Goal: Transaction & Acquisition: Purchase product/service

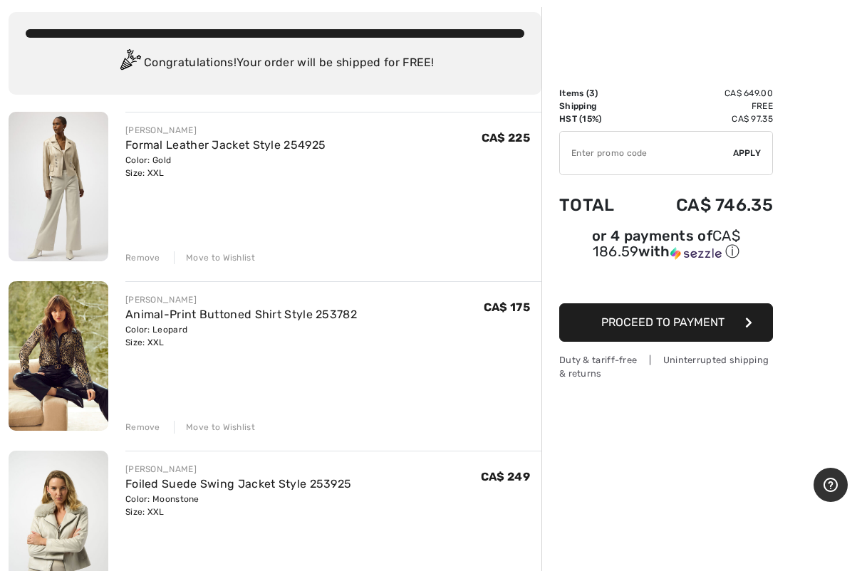
scroll to position [75, 0]
click at [145, 428] on div "Remove" at bounding box center [142, 426] width 35 height 13
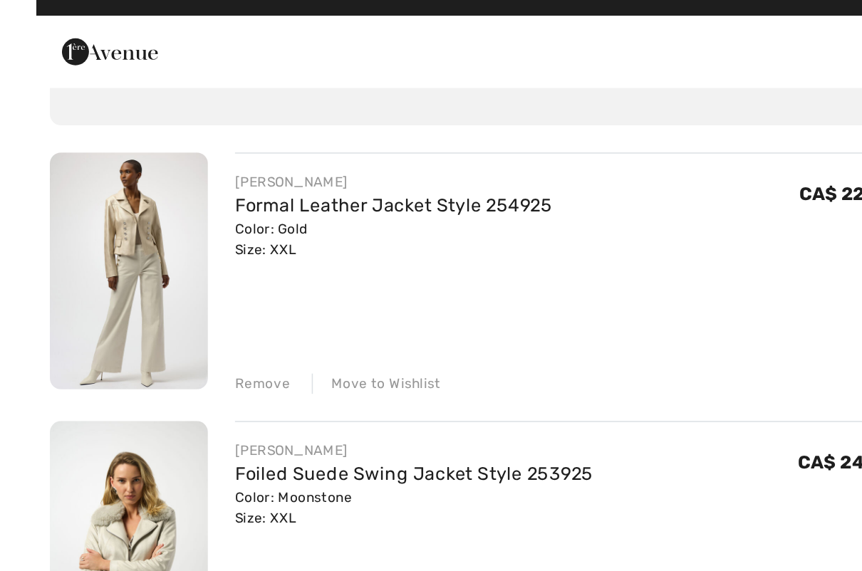
scroll to position [13, 0]
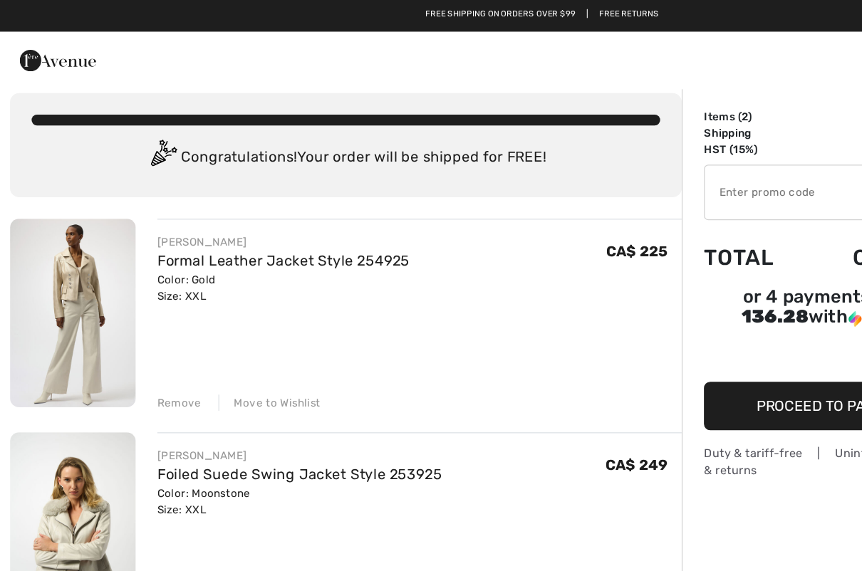
click at [79, 222] on img at bounding box center [59, 249] width 100 height 150
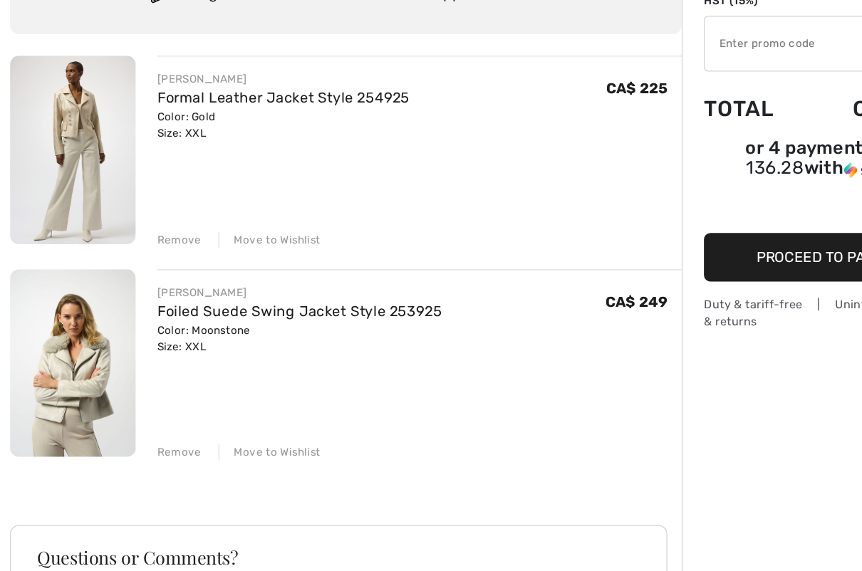
scroll to position [33, 0]
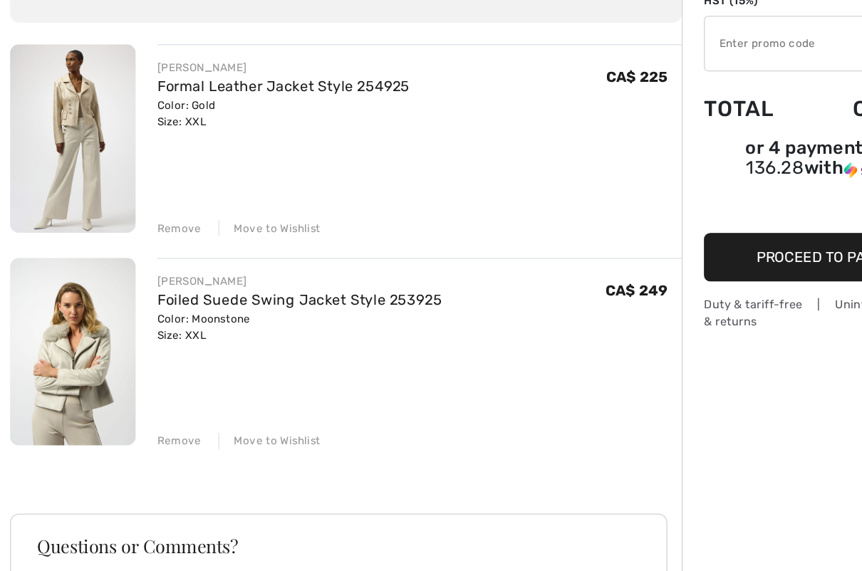
click at [54, 323] on img at bounding box center [59, 398] width 100 height 150
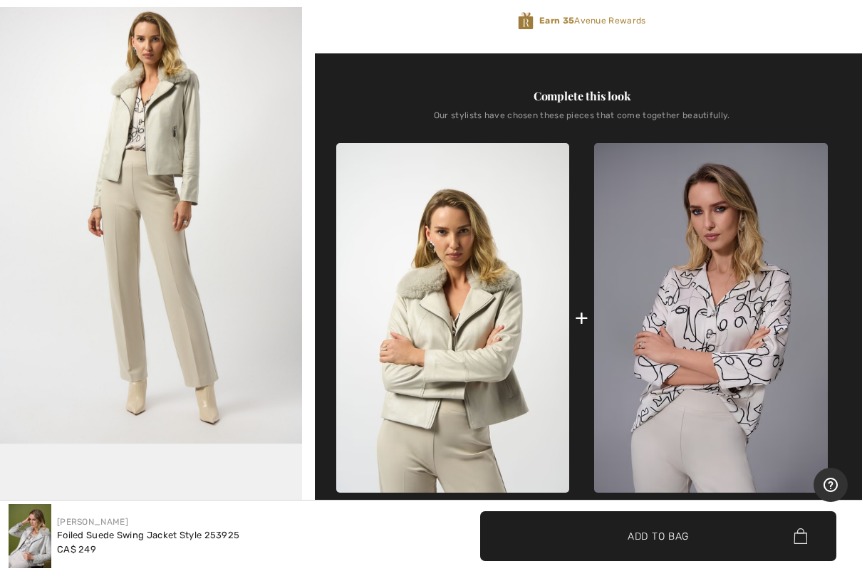
scroll to position [461, 0]
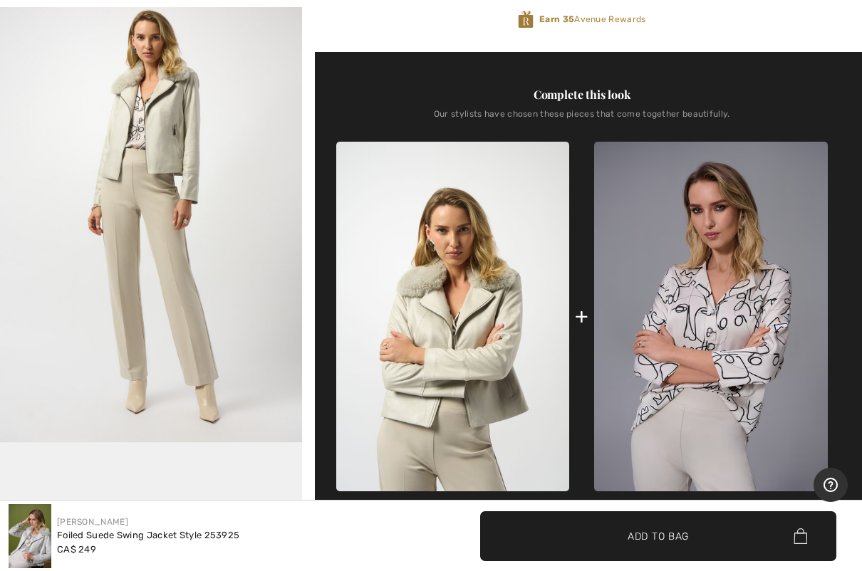
click at [57, 216] on img "4 / 5" at bounding box center [151, 217] width 302 height 452
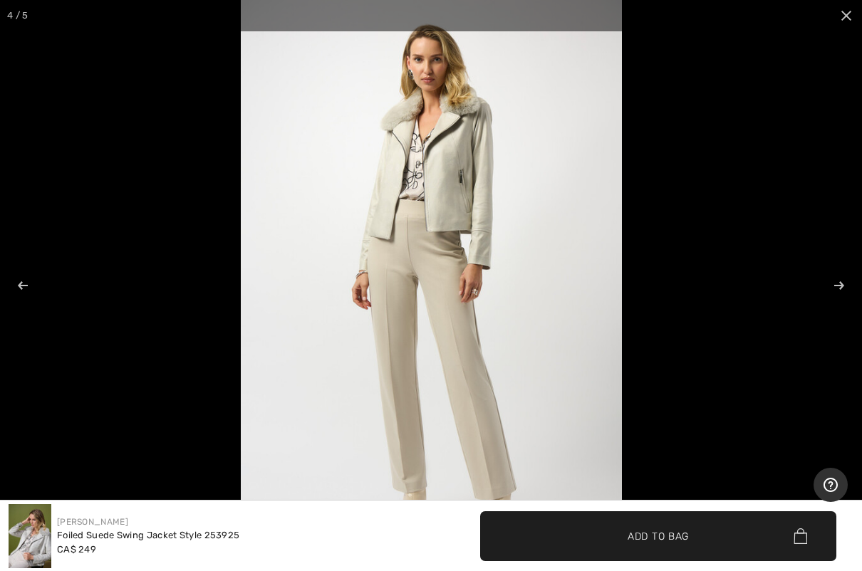
scroll to position [959, 0]
click at [335, 473] on div "Joseph Ribkoff Foiled Suede Swing Jacket Style 253925 CA$ 249" at bounding box center [216, 536] width 414 height 64
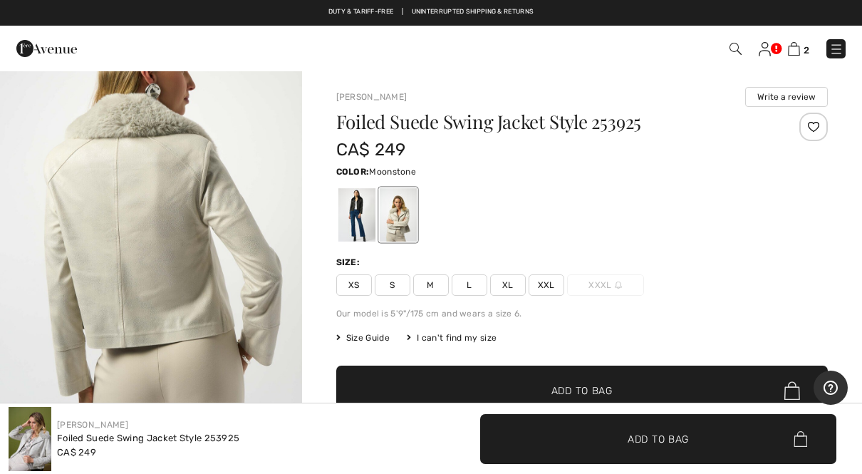
click at [798, 51] on img at bounding box center [794, 49] width 12 height 14
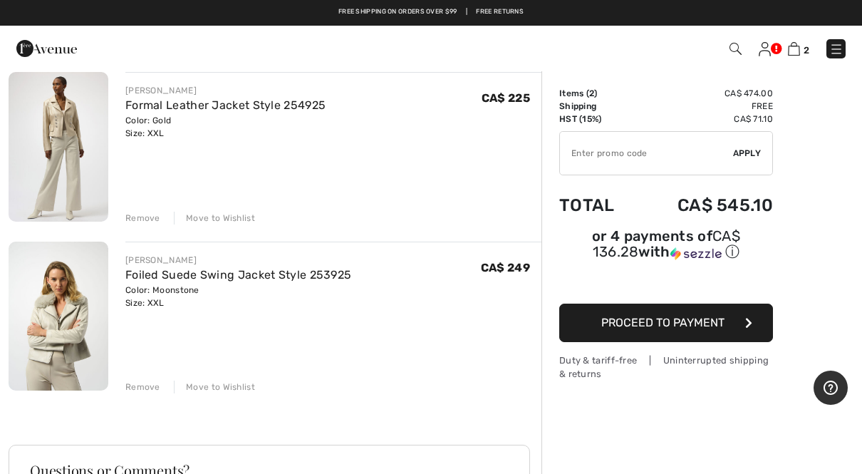
scroll to position [111, 0]
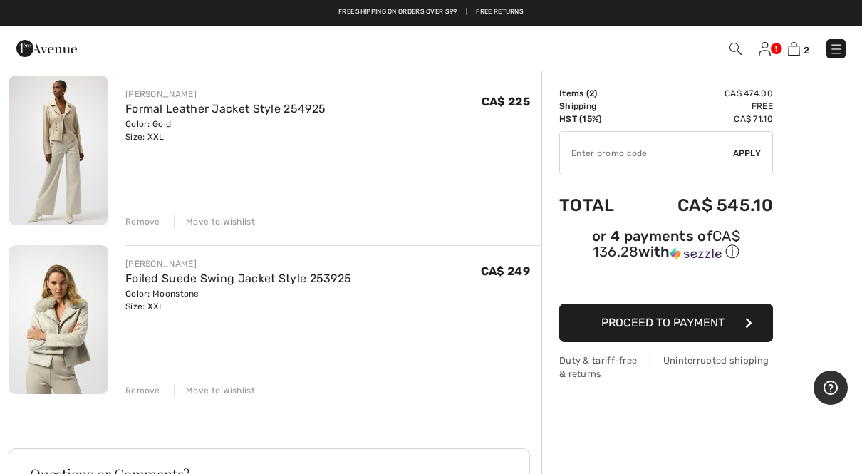
click at [135, 147] on div "[PERSON_NAME] Formal Leather Jacket Style 254925 Color: Gold Size: XXL Final Sa…" at bounding box center [333, 151] width 416 height 152
click at [141, 221] on div "Remove" at bounding box center [142, 221] width 35 height 13
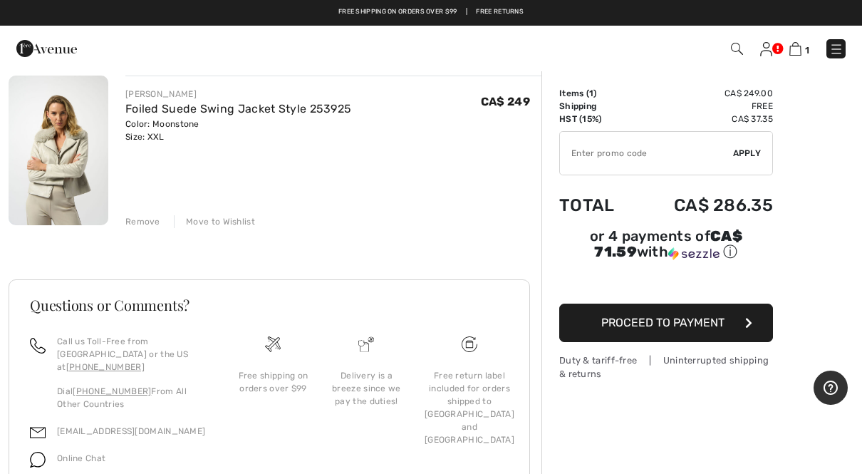
click at [130, 216] on div "Remove" at bounding box center [142, 221] width 35 height 13
